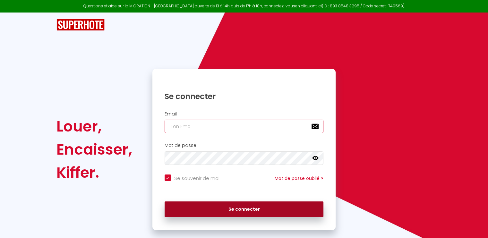
type input "[EMAIL_ADDRESS][DOMAIN_NAME]"
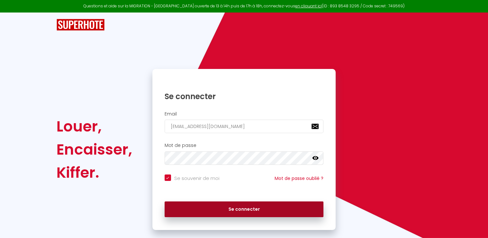
click at [243, 206] on button "Se connecter" at bounding box center [244, 209] width 159 height 16
checkbox input "true"
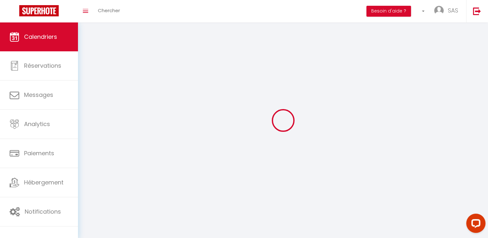
select select
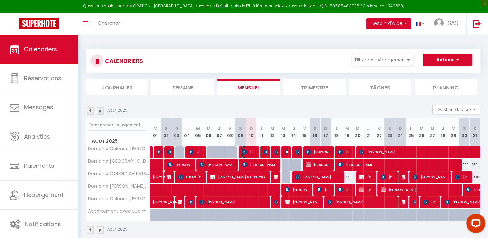
click at [249, 149] on span "[PERSON_NAME]" at bounding box center [249, 152] width 14 height 12
select select "OK"
select select "KO"
select select "0"
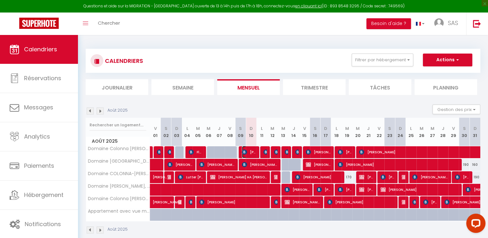
select select "1"
select select
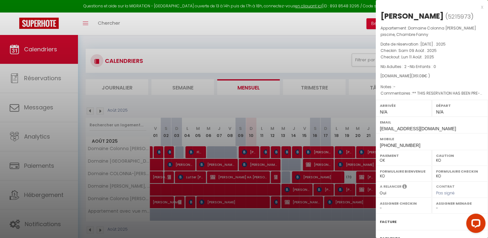
click at [237, 19] on div at bounding box center [244, 119] width 488 height 238
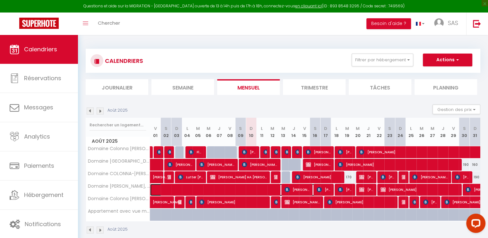
click at [163, 187] on span at bounding box center [245, 190] width 177 height 12
